Goal: Transaction & Acquisition: Book appointment/travel/reservation

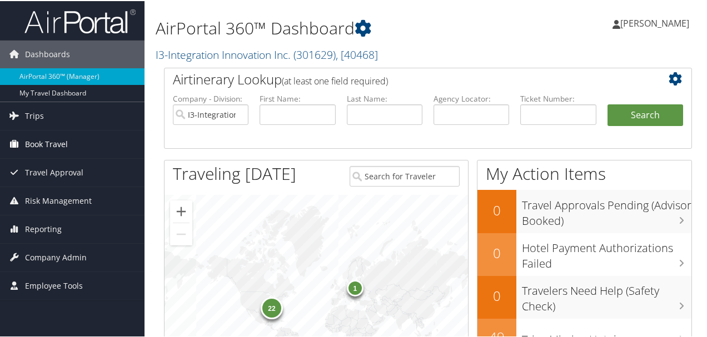
click at [68, 138] on link "Book Travel" at bounding box center [72, 143] width 144 height 28
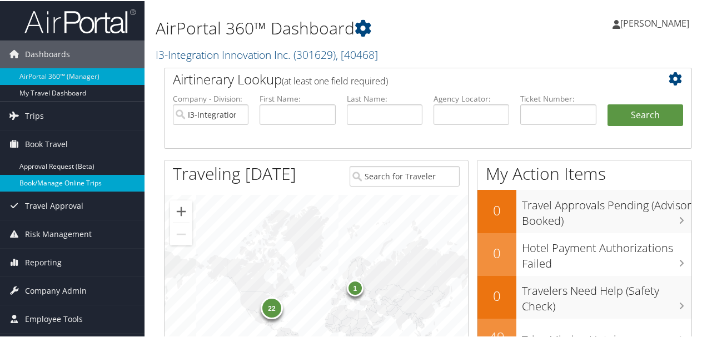
click at [80, 181] on link "Book/Manage Online Trips" at bounding box center [72, 182] width 144 height 17
